Goal: Book appointment/travel/reservation

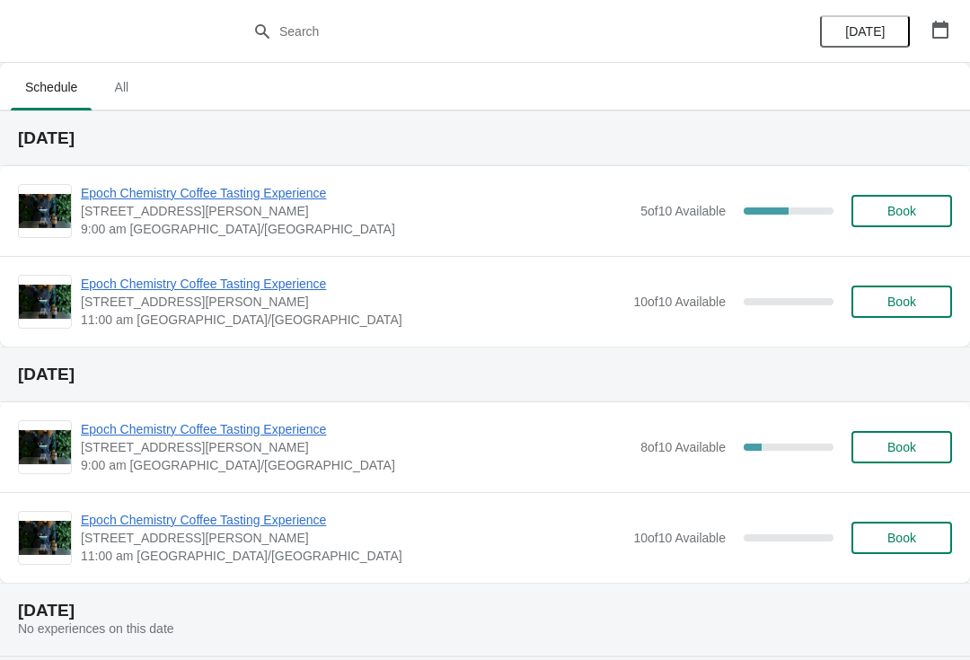
click at [686, 238] on div "Epoch Chemistry Coffee Tasting Experience 400 St. George St, Moncton, NB, Canad…" at bounding box center [485, 211] width 970 height 90
click at [676, 213] on span "5 of 10 Available" at bounding box center [682, 211] width 85 height 14
click at [334, 193] on span "Epoch Chemistry Coffee Tasting Experience" at bounding box center [356, 193] width 551 height 18
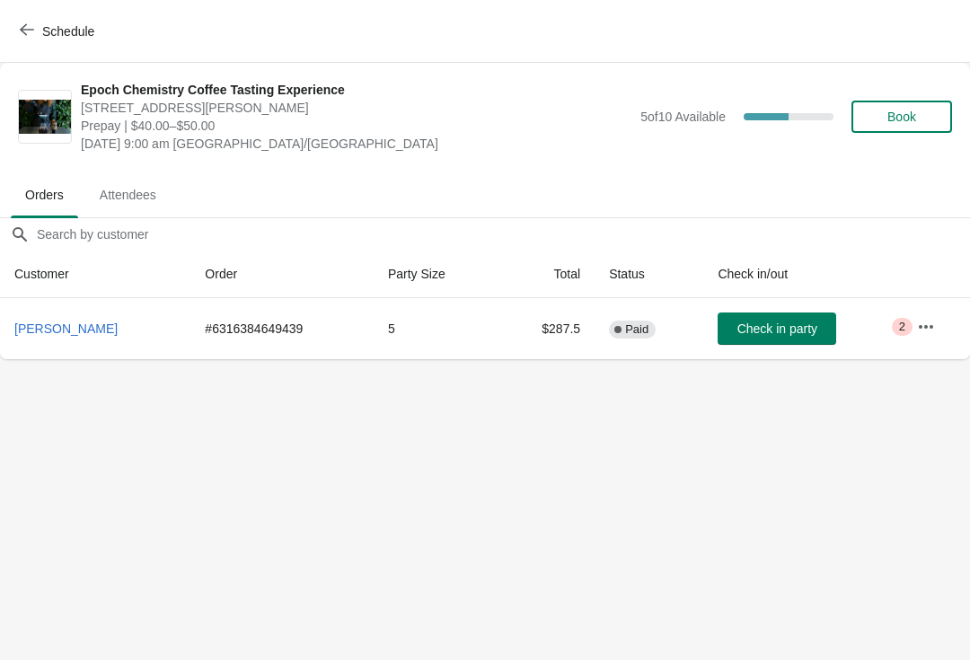
click at [30, 41] on button "Schedule" at bounding box center [59, 31] width 100 height 32
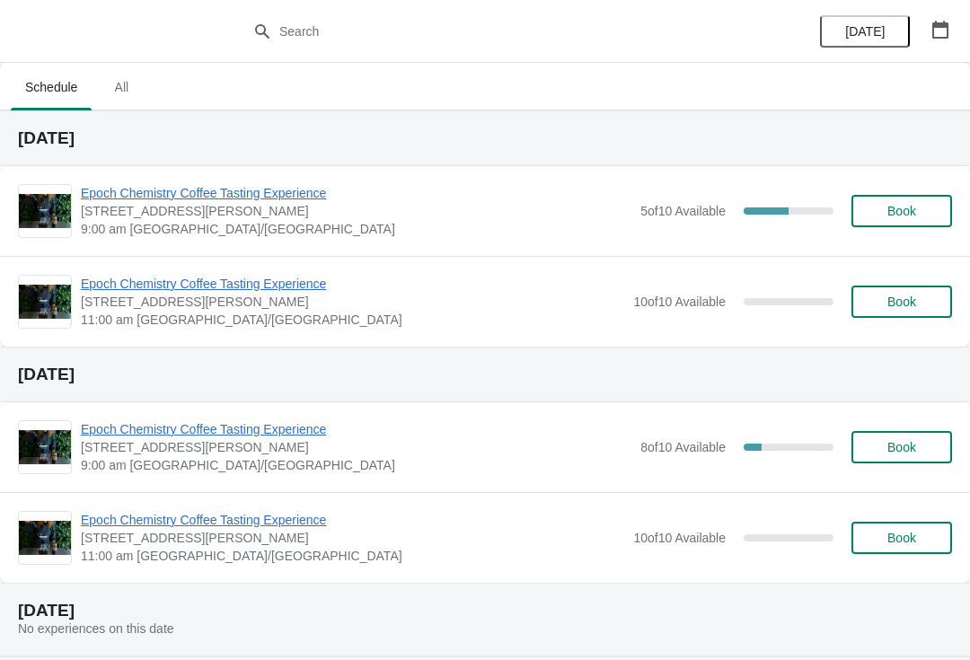
click at [685, 457] on div "8 of 10 Available 20 %" at bounding box center [736, 447] width 193 height 32
click at [514, 437] on span "Epoch Chemistry Coffee Tasting Experience" at bounding box center [356, 429] width 551 height 18
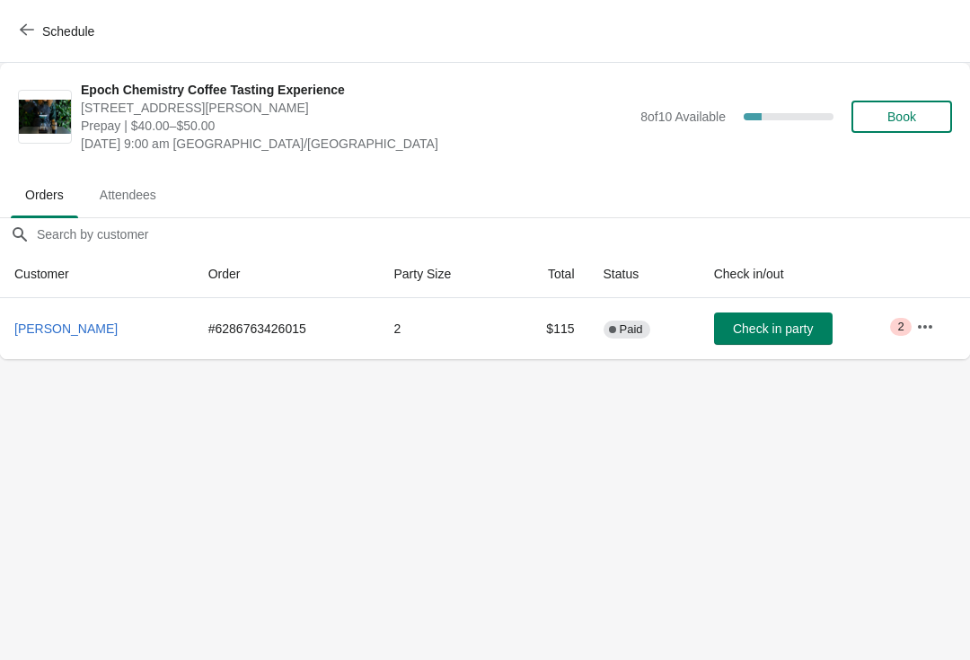
click at [922, 116] on span "Book" at bounding box center [902, 117] width 68 height 14
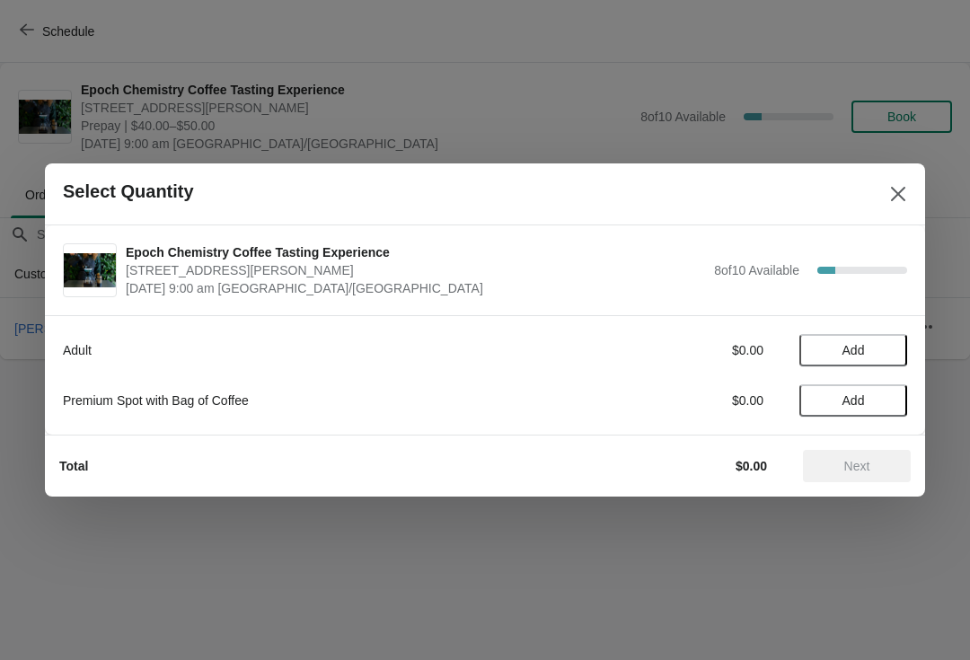
click at [866, 346] on span "Add" at bounding box center [853, 350] width 75 height 14
click at [891, 341] on icon at bounding box center [884, 350] width 19 height 19
click at [855, 480] on button "Next" at bounding box center [857, 466] width 108 height 32
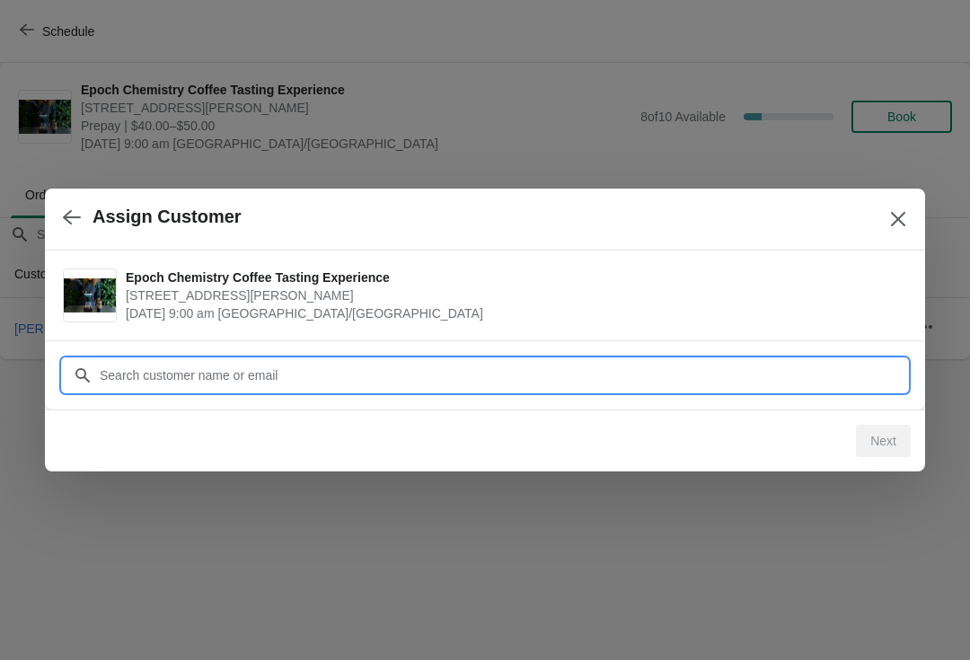
click at [662, 368] on input "Customer" at bounding box center [503, 375] width 808 height 32
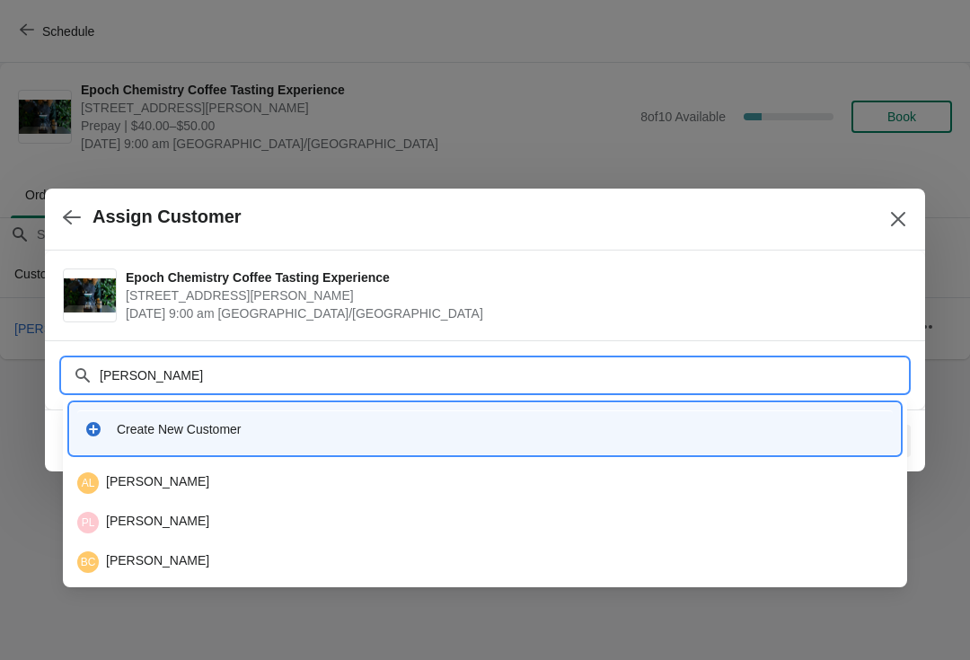
type input "Landryl"
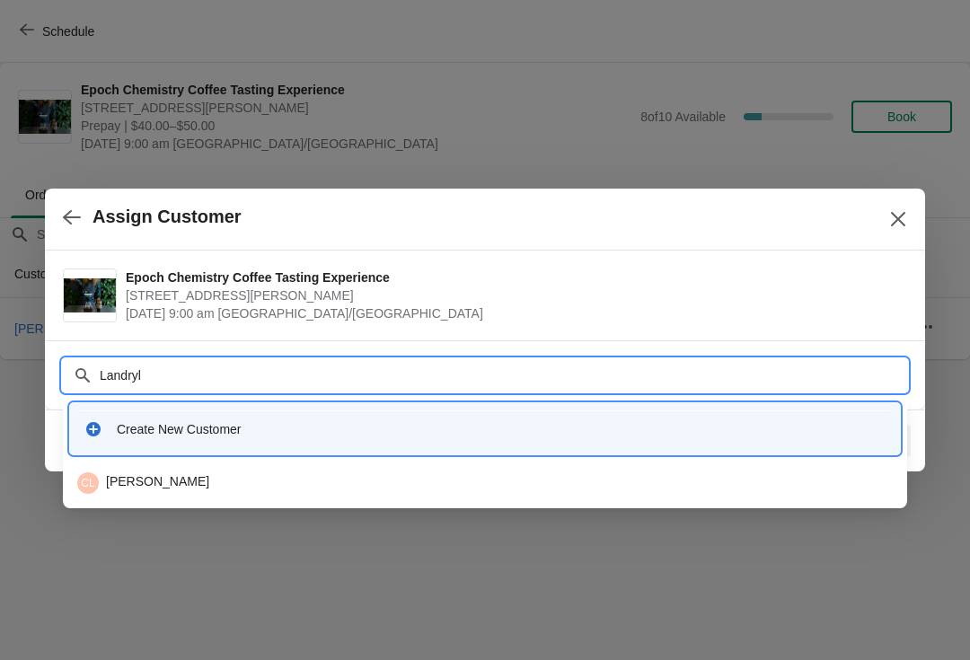
click at [255, 479] on div "CL Celine Landry" at bounding box center [485, 483] width 816 height 22
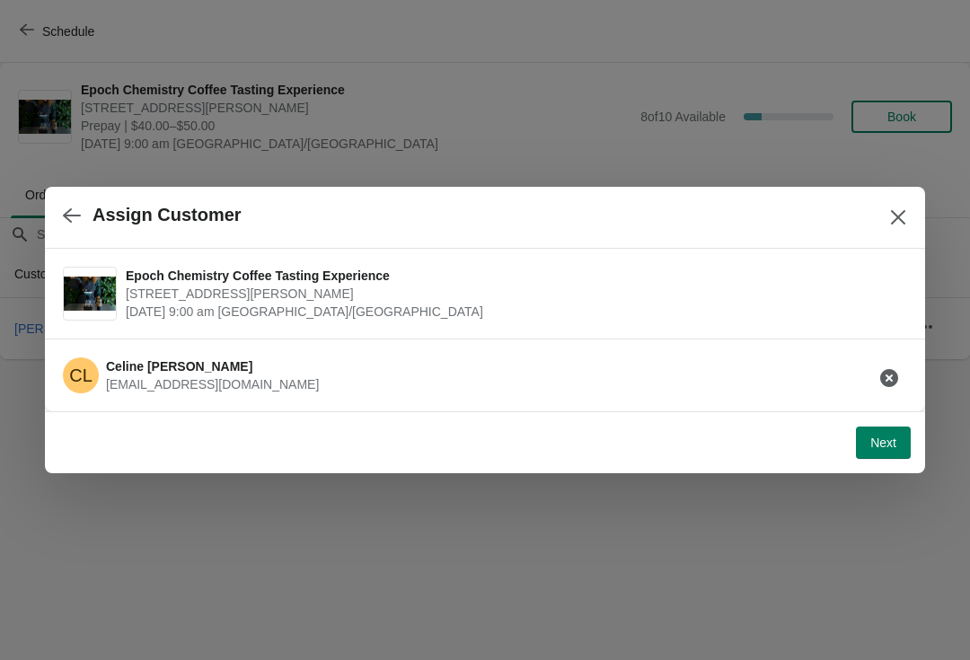
click at [884, 436] on span "Next" at bounding box center [883, 443] width 26 height 14
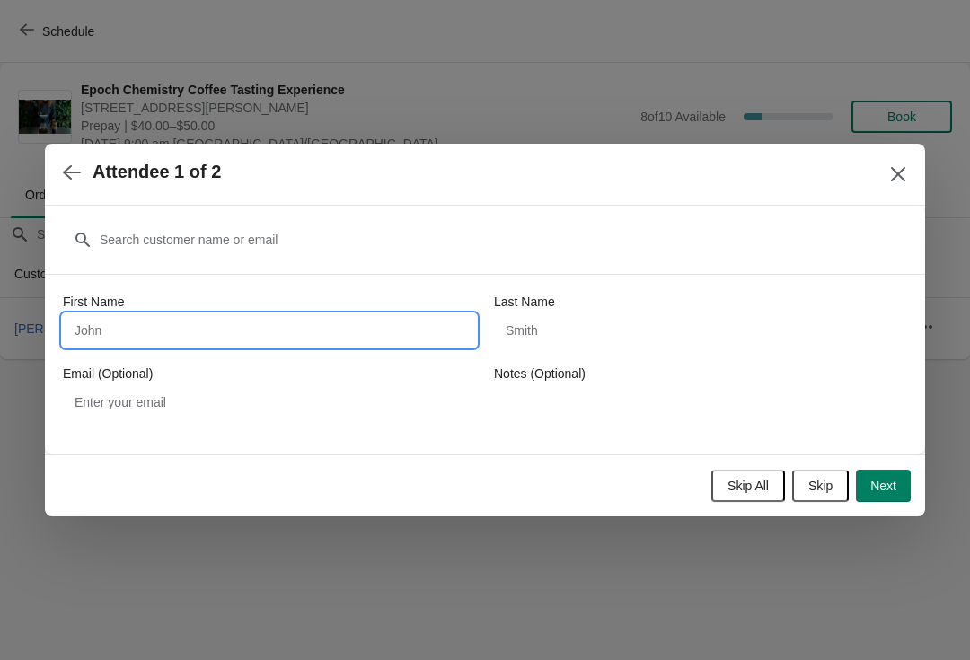
click at [391, 326] on input "First Name" at bounding box center [269, 330] width 413 height 32
type input "Celine"
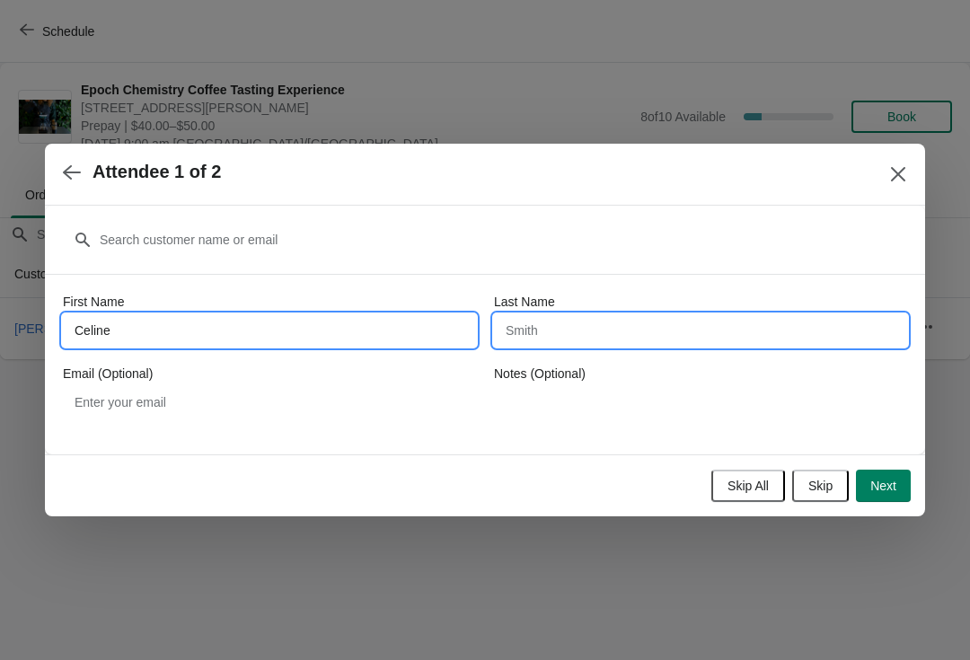
click at [649, 337] on input "Last Name" at bounding box center [700, 330] width 413 height 32
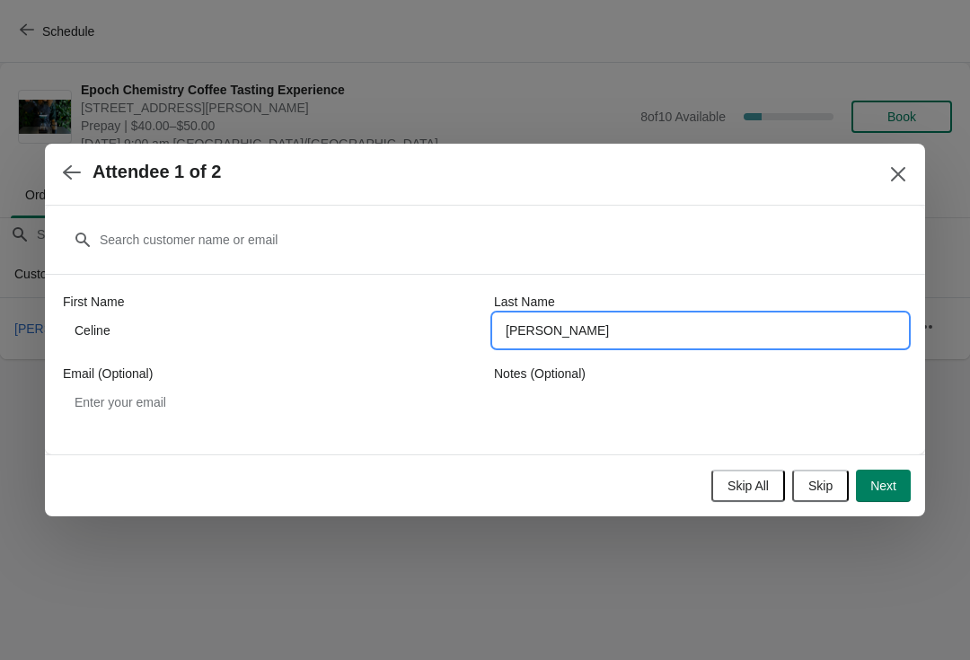
type input "Landry"
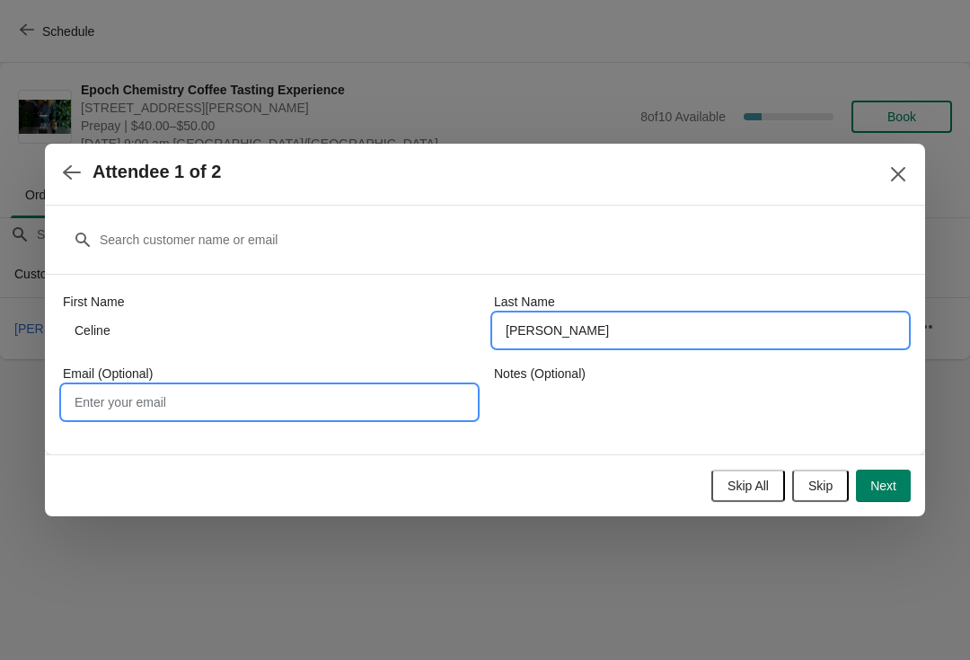
click at [336, 403] on input "Email (Optional)" at bounding box center [269, 402] width 413 height 32
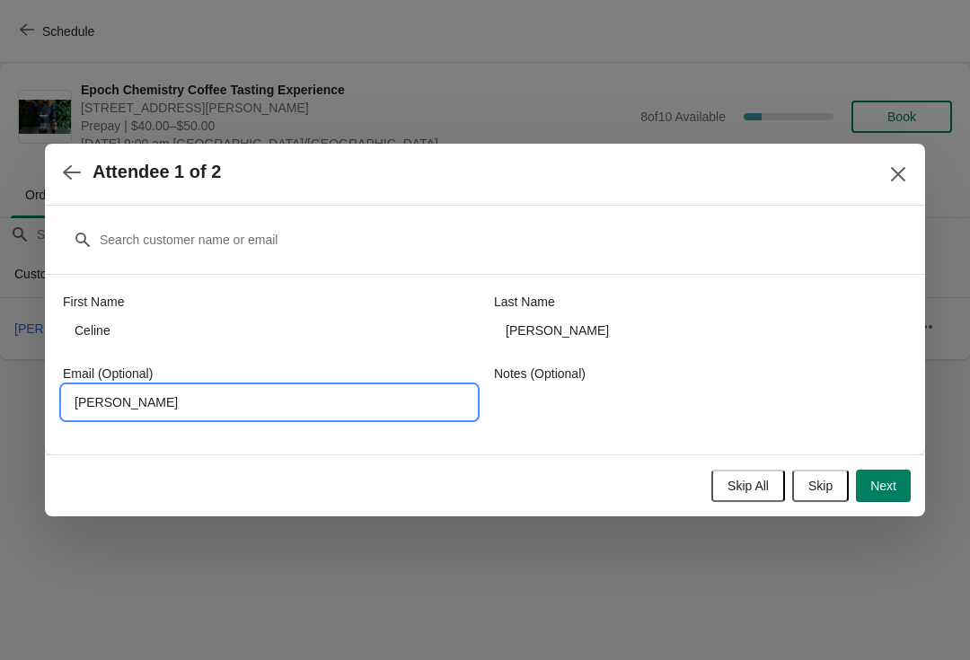
type input "Landry"
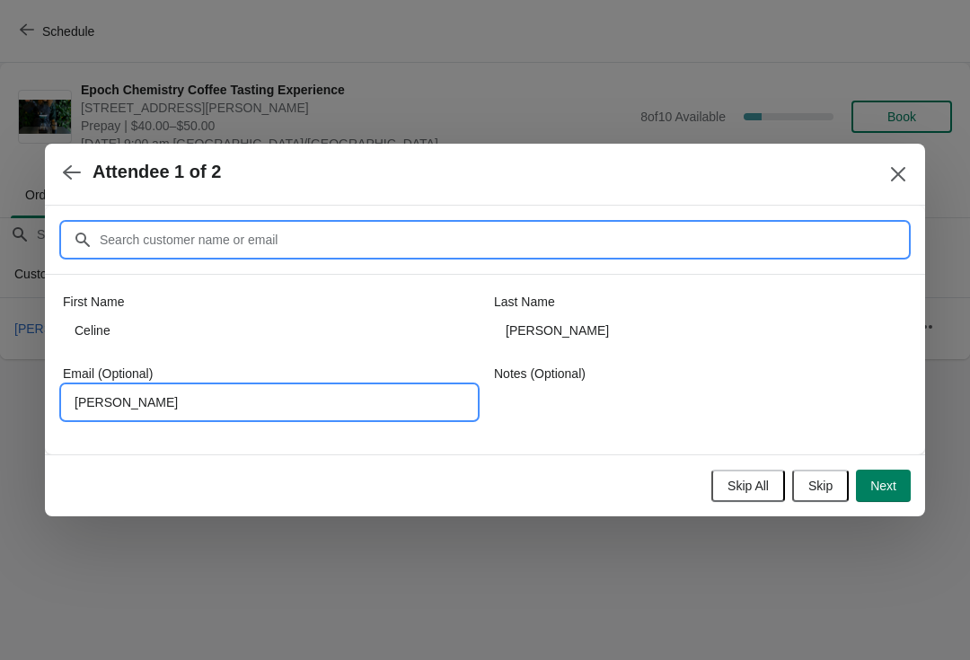
click at [138, 359] on div "Attendee 1 of 2 Customer First Name Celine Last Name Landry Email (Optional) La…" at bounding box center [485, 359] width 970 height 0
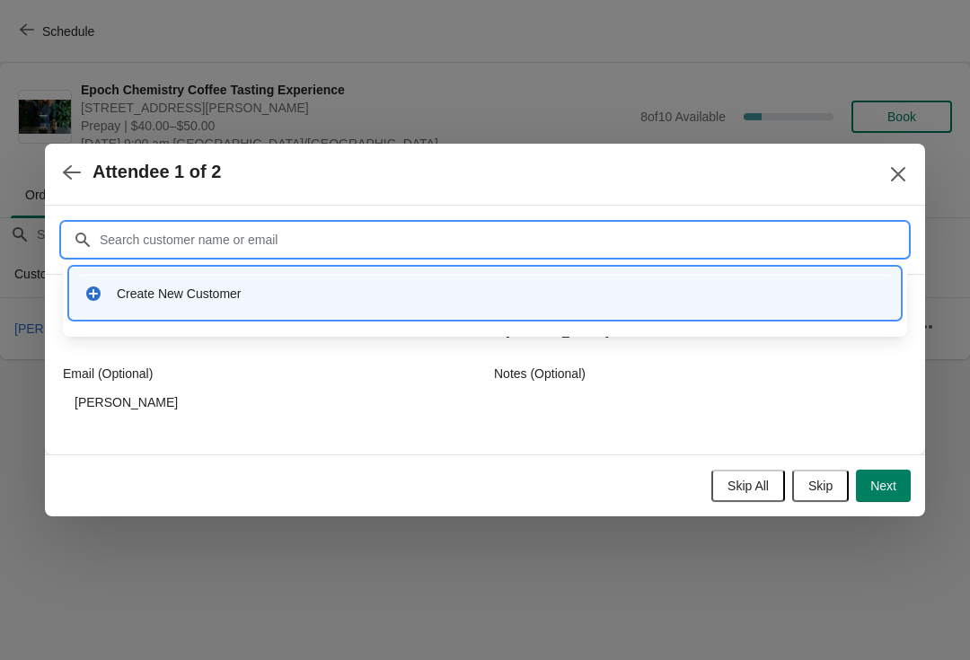
type input "L"
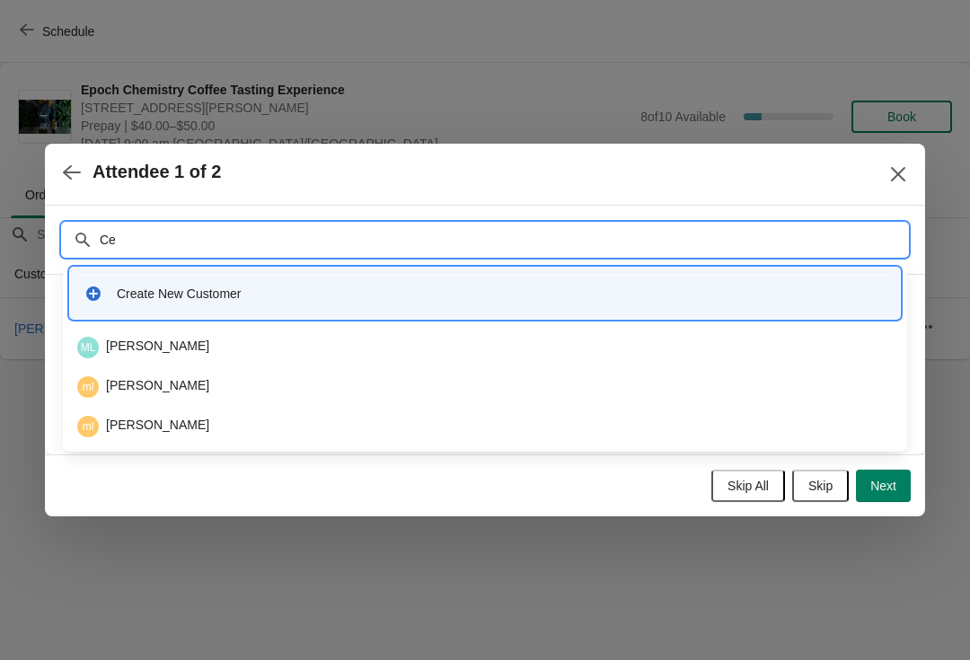
type input "C"
type input "Landryl"
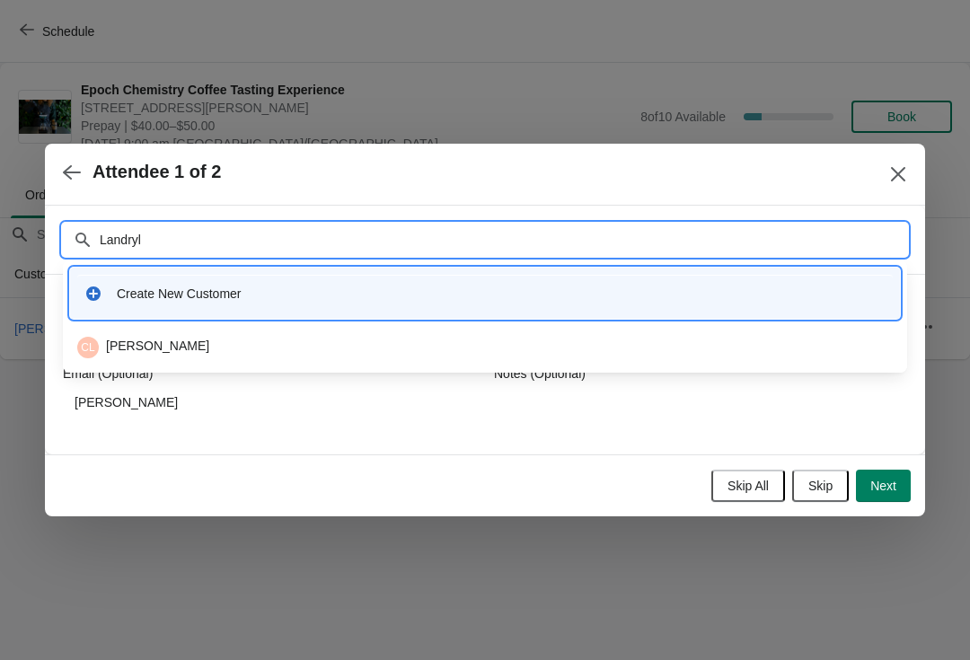
click at [111, 334] on div "CL Celine Landry" at bounding box center [485, 348] width 830 height 36
type input "Celine"
type input "landryleclair@gmail.com"
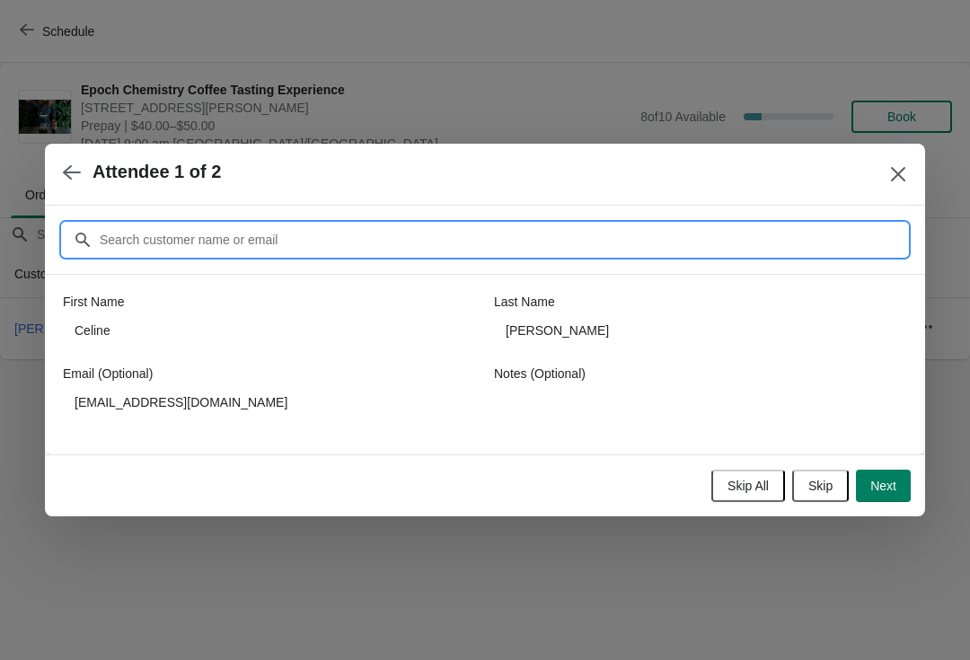
click at [886, 474] on button "Next" at bounding box center [883, 486] width 55 height 32
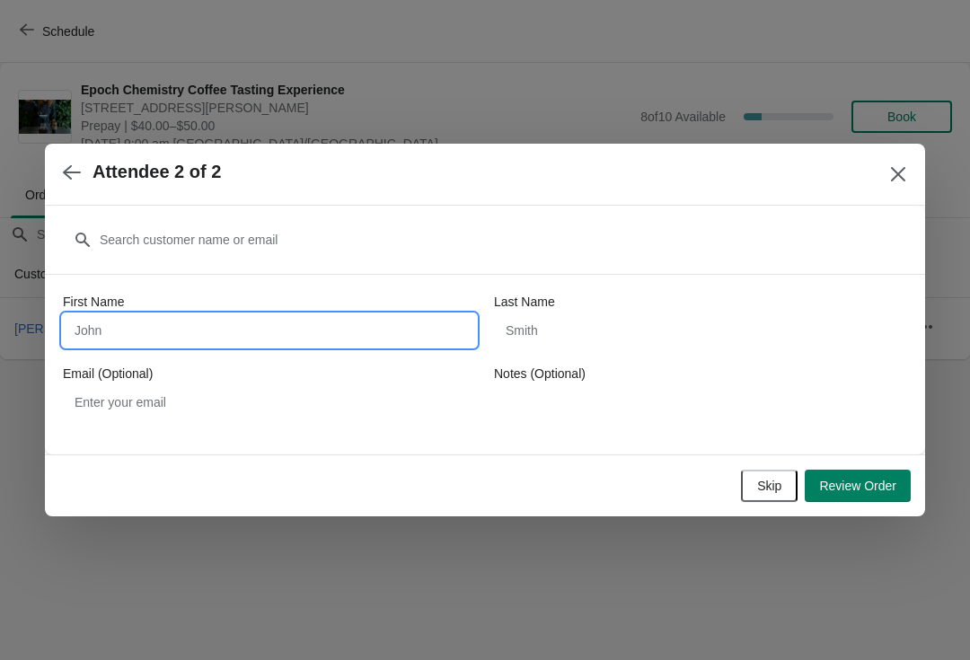
click at [315, 330] on input "First Name" at bounding box center [269, 330] width 413 height 32
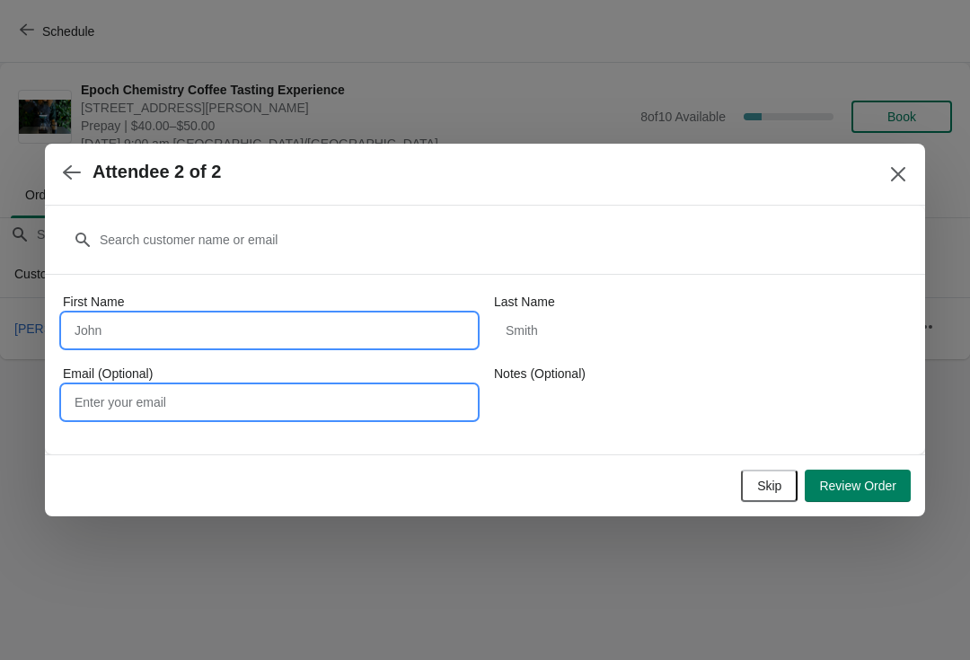
click at [347, 404] on input "Email (Optional)" at bounding box center [269, 402] width 413 height 32
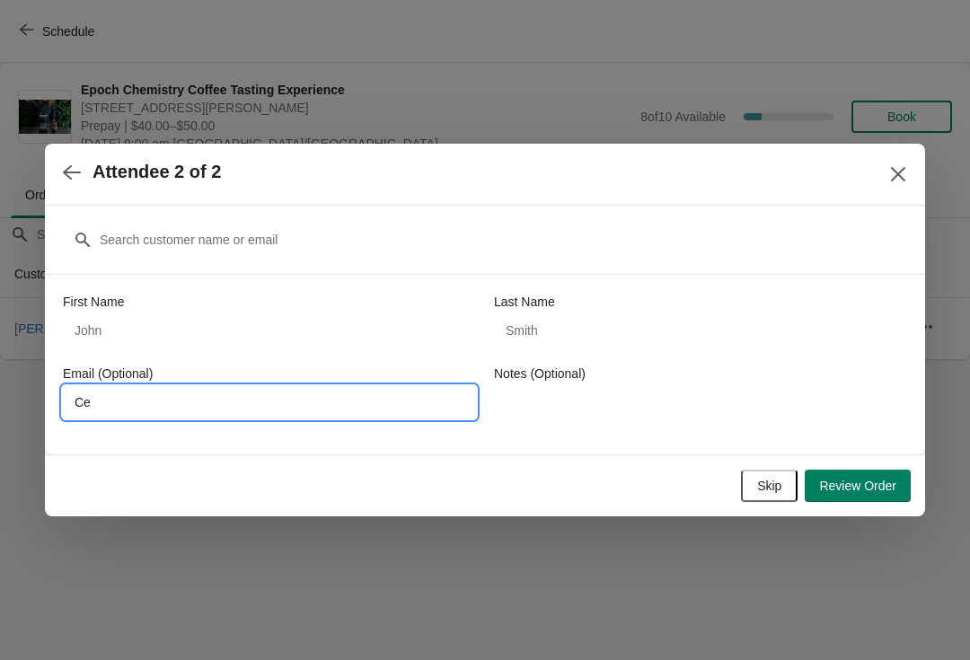
type input "C"
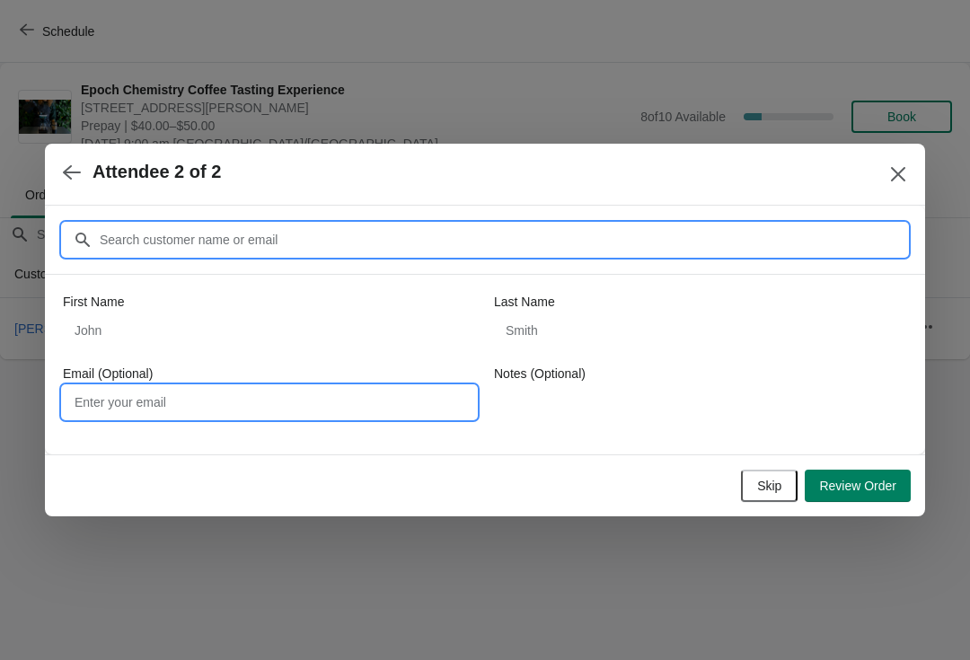
click at [414, 248] on input "Customer" at bounding box center [503, 240] width 808 height 32
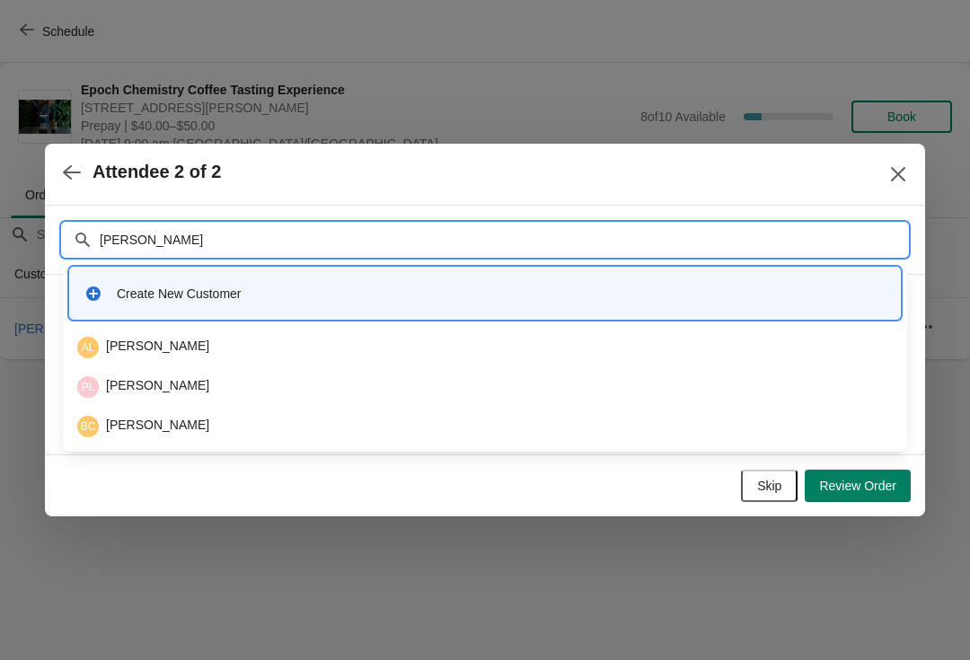
type input "Landryl"
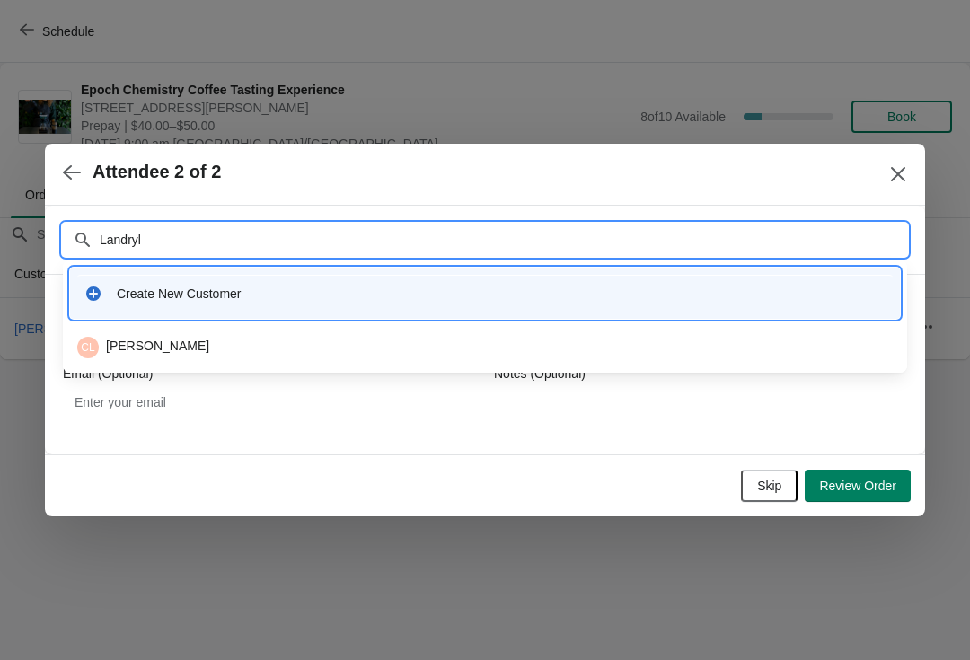
click at [284, 348] on div "CL Celine Landry" at bounding box center [485, 348] width 816 height 22
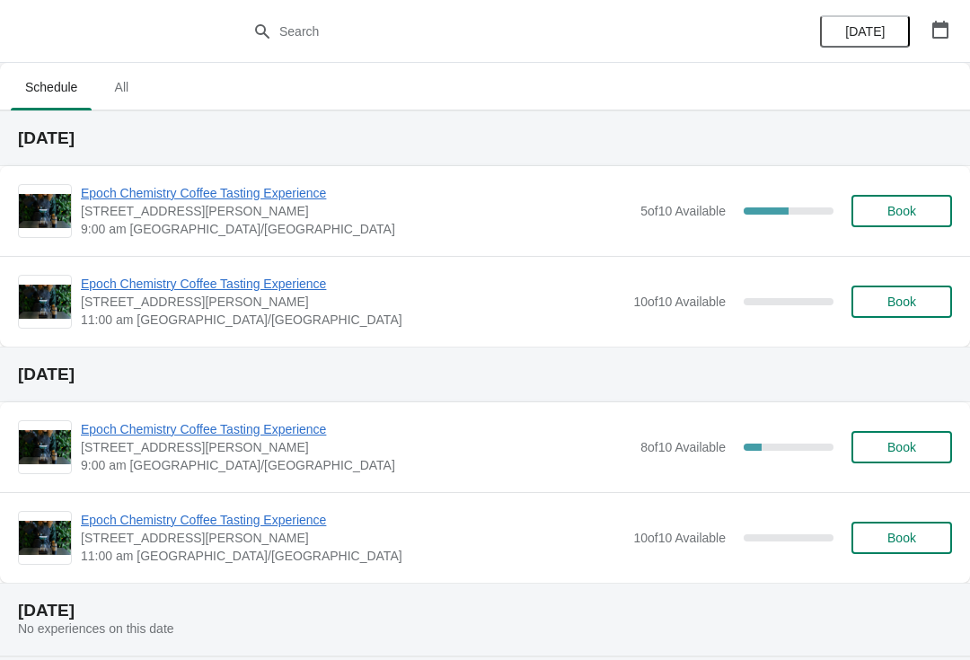
click at [715, 429] on div "Epoch Chemistry Coffee Tasting Experience 400 St. George St, Moncton, NB, Canad…" at bounding box center [516, 447] width 871 height 54
click at [696, 445] on span "8 of 10 Available" at bounding box center [682, 447] width 85 height 14
click at [331, 447] on span "[STREET_ADDRESS][PERSON_NAME]" at bounding box center [356, 447] width 551 height 18
click at [287, 436] on span "Epoch Chemistry Coffee Tasting Experience" at bounding box center [356, 429] width 551 height 18
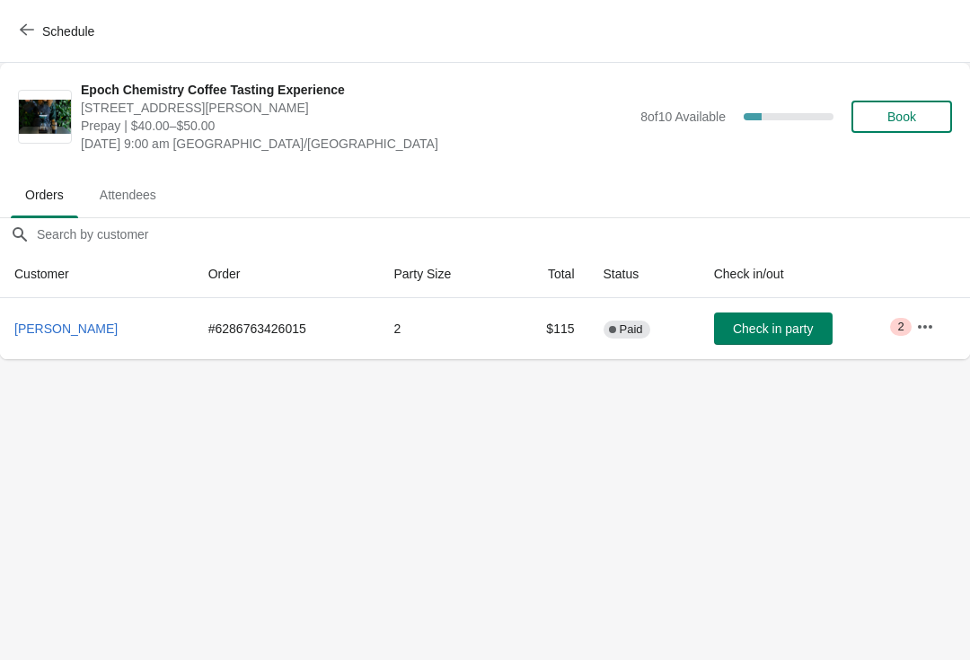
click at [929, 119] on span "Book" at bounding box center [902, 117] width 68 height 14
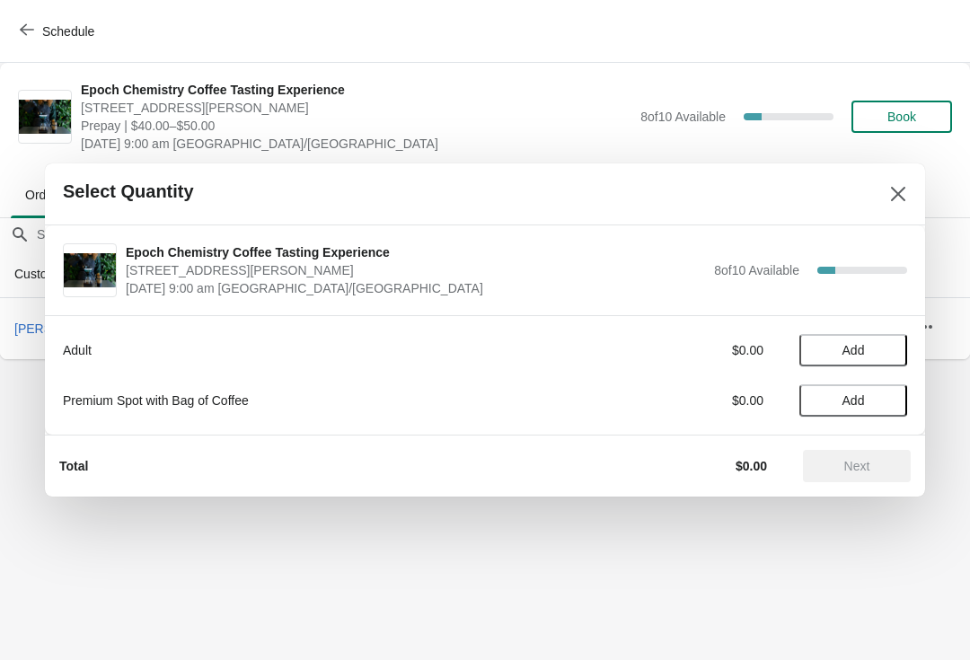
click at [860, 355] on span "Add" at bounding box center [853, 350] width 22 height 14
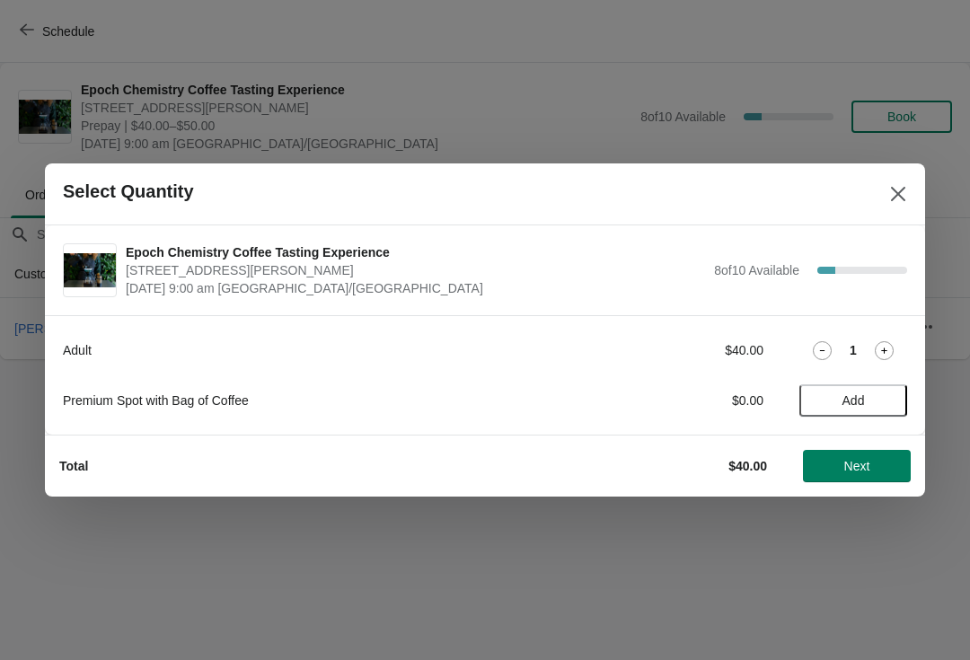
click at [890, 352] on icon at bounding box center [884, 350] width 19 height 19
click at [869, 461] on span "Next" at bounding box center [857, 466] width 26 height 14
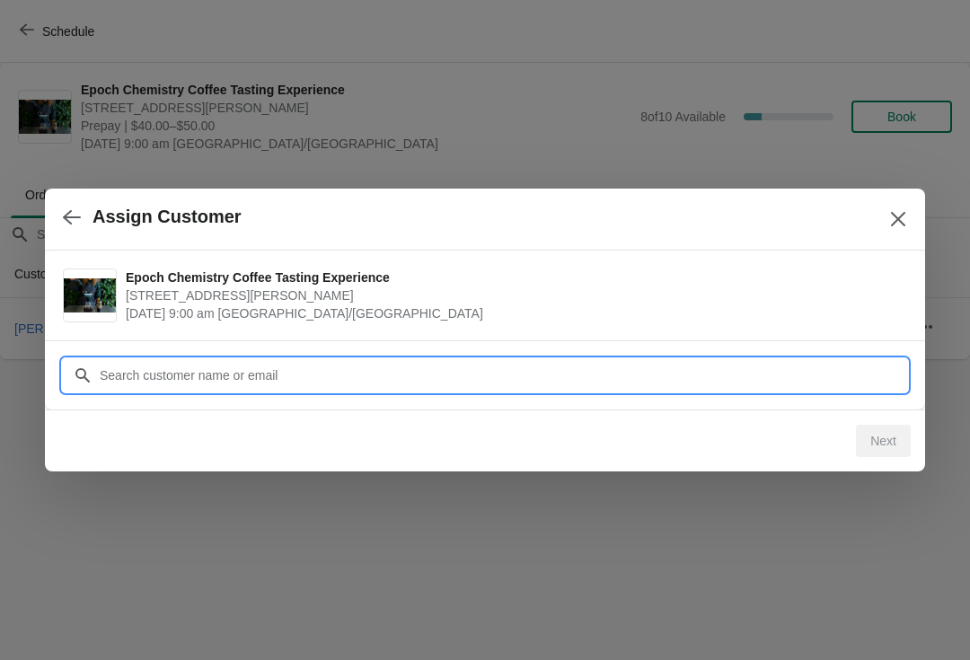
click at [816, 359] on div "Assign Customer Epoch Chemistry Coffee Tasting Experience 400 St. George St, Mo…" at bounding box center [485, 359] width 970 height 0
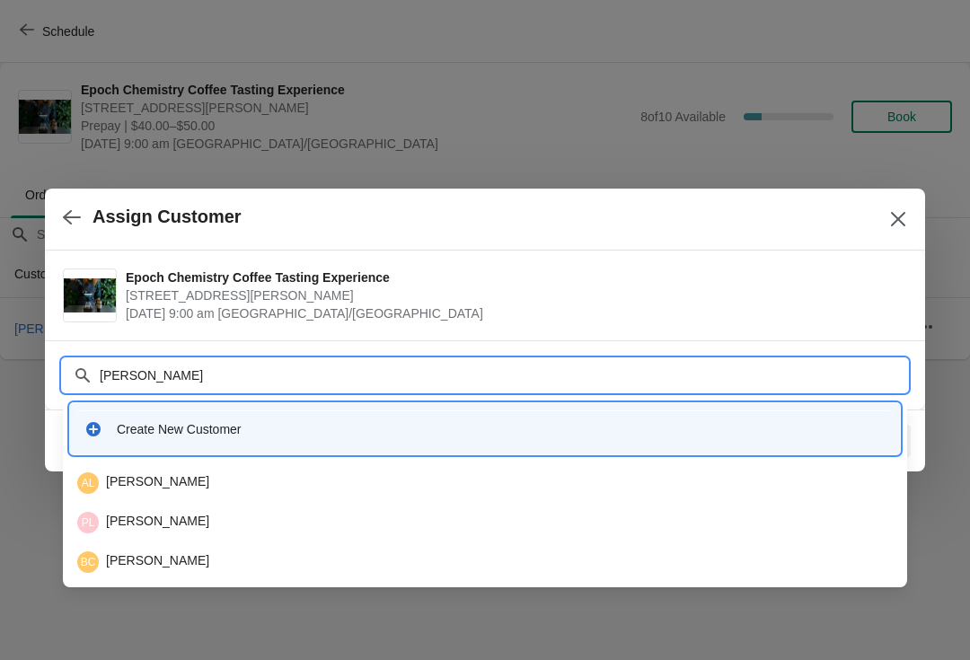
type input "Landryl"
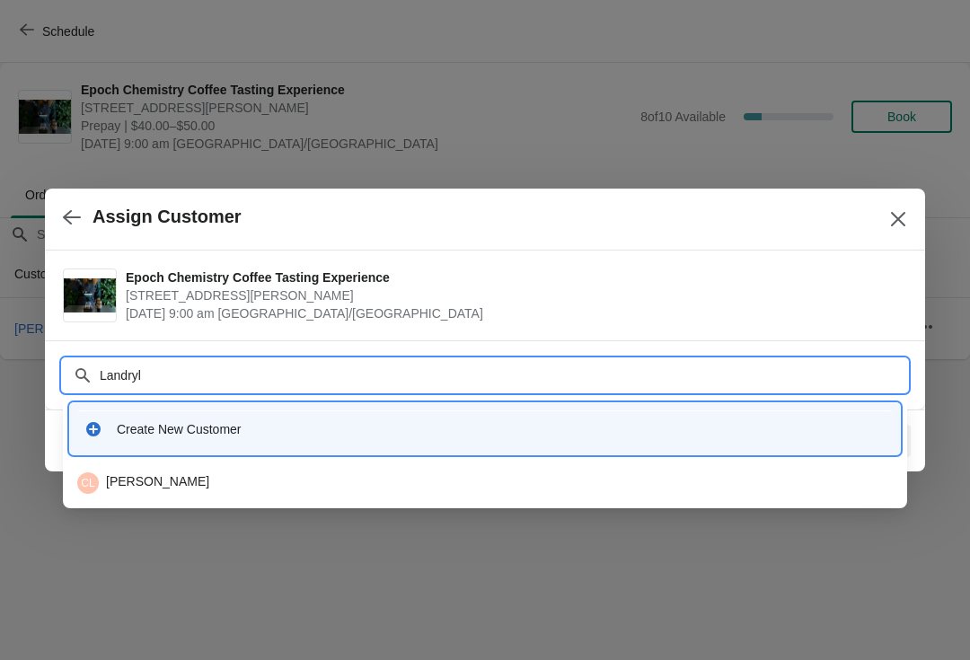
click at [302, 473] on div "CL Celine Landry" at bounding box center [485, 483] width 816 height 22
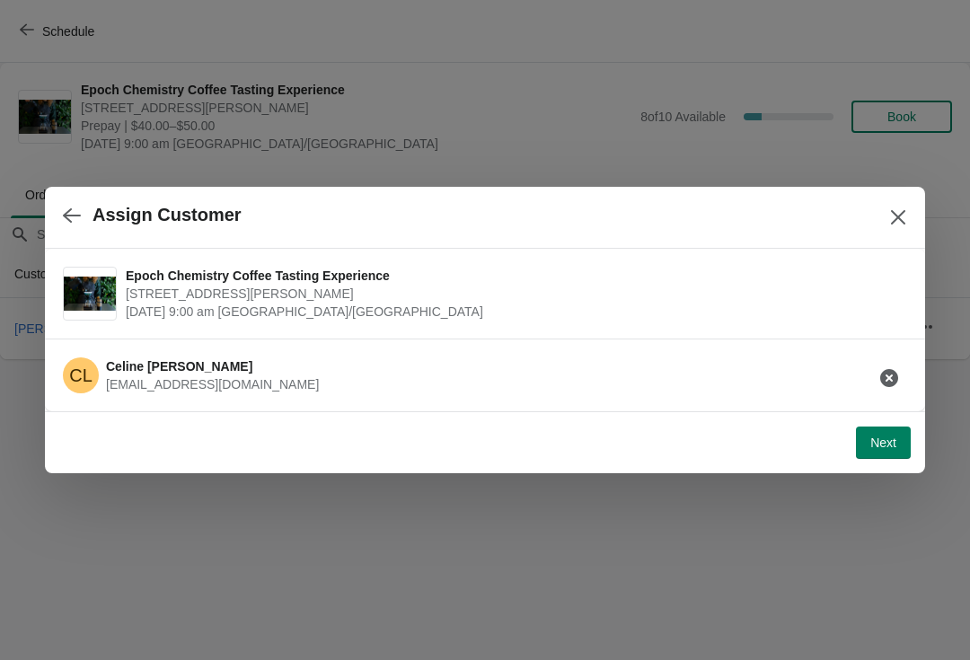
click at [902, 444] on button "Next" at bounding box center [883, 443] width 55 height 32
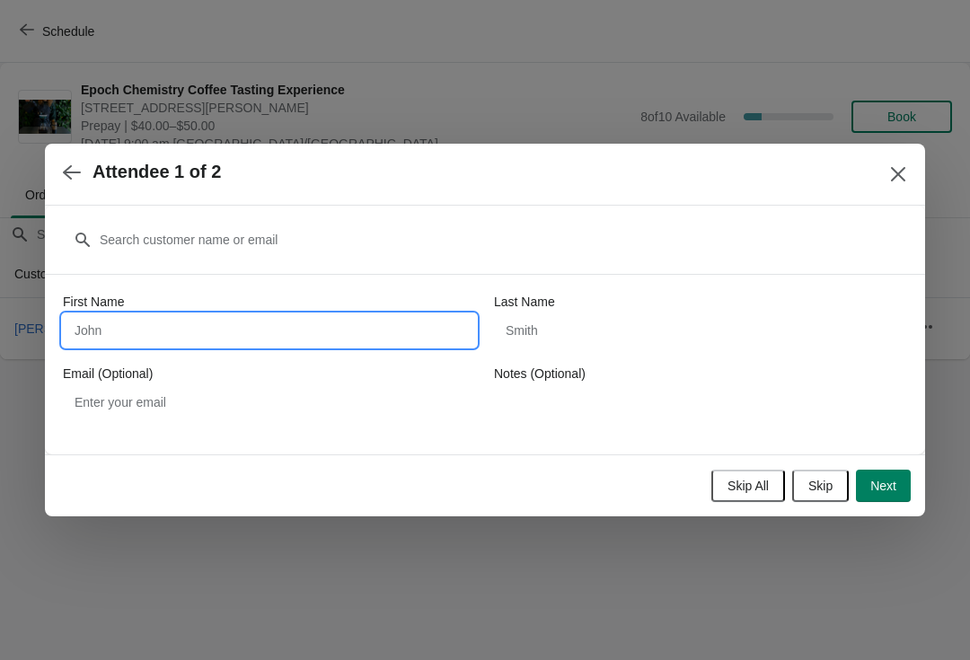
click at [410, 345] on input "First Name" at bounding box center [269, 330] width 413 height 32
type input "Celine Landry"
click at [888, 477] on button "Next" at bounding box center [883, 486] width 55 height 32
click at [421, 324] on input "First Name" at bounding box center [269, 330] width 413 height 32
type input "Emily"
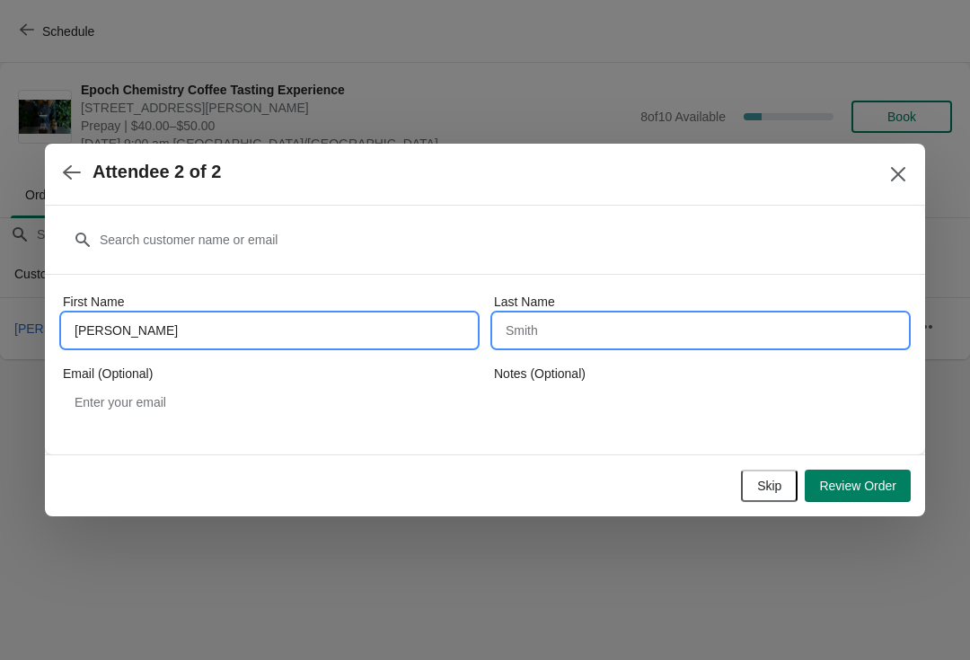
click at [625, 344] on input "Last Name" at bounding box center [700, 330] width 413 height 32
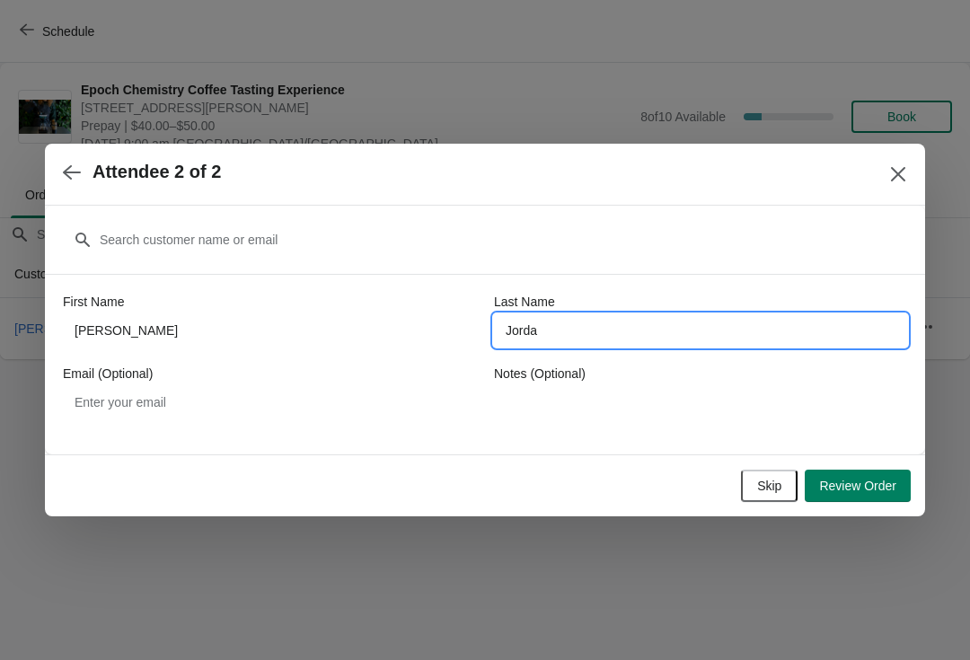
type input "Jordan"
